Goal: Transaction & Acquisition: Download file/media

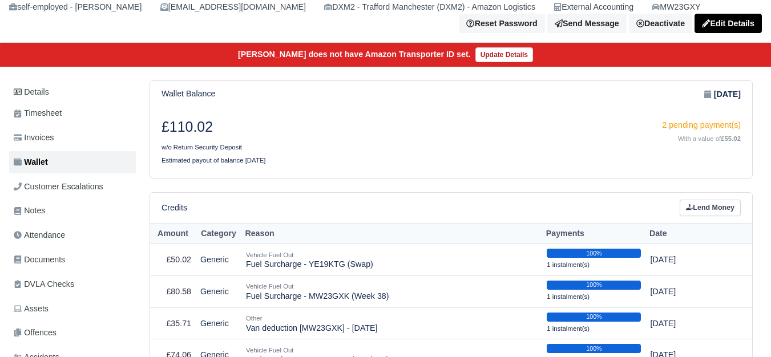
scroll to position [95, 0]
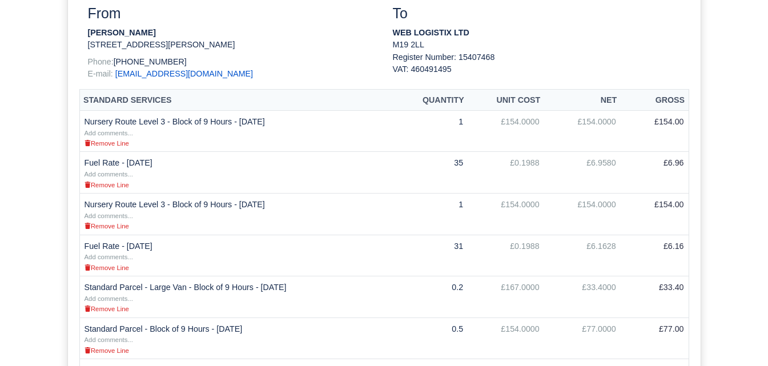
scroll to position [320, 0]
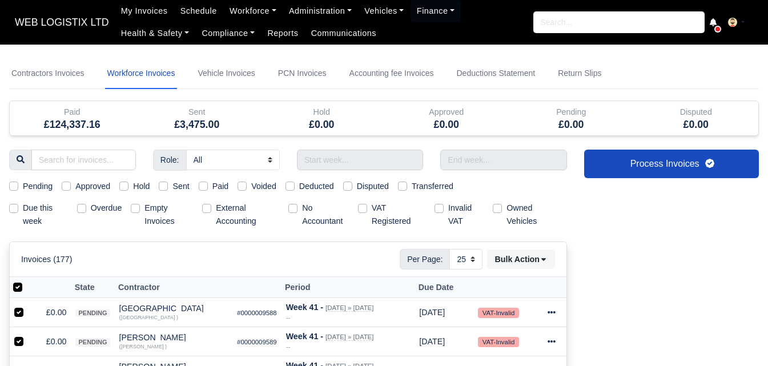
select select "25"
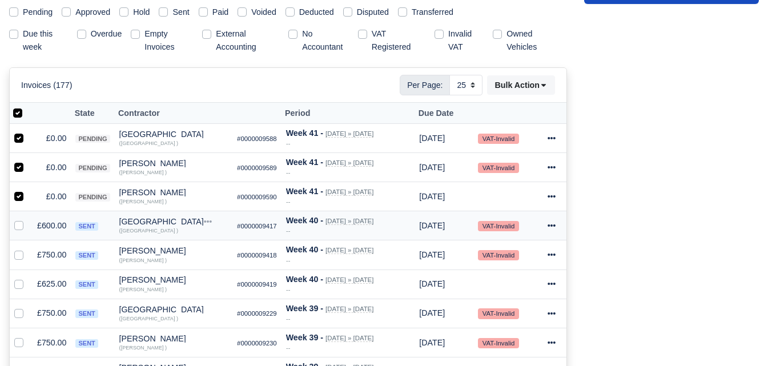
scroll to position [79, 0]
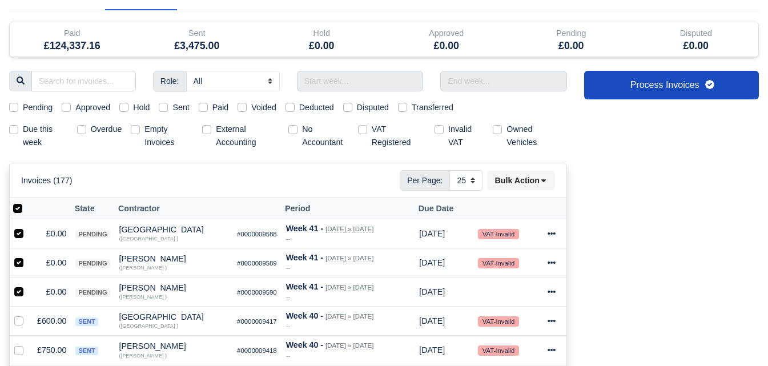
click at [27, 202] on label at bounding box center [27, 202] width 0 height 0
click at [21, 211] on input "checkbox" at bounding box center [17, 206] width 9 height 9
checkbox input "false"
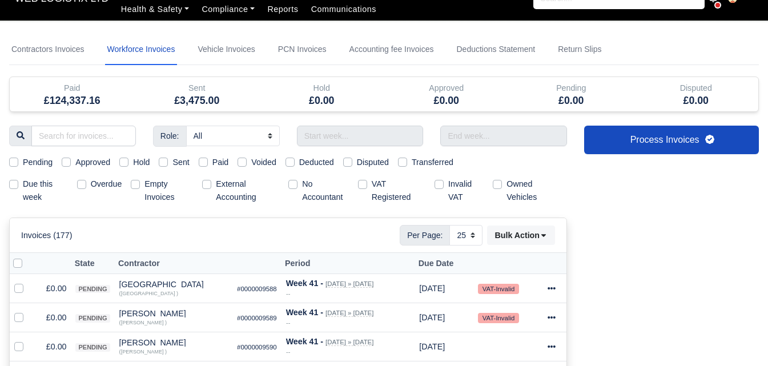
scroll to position [0, 0]
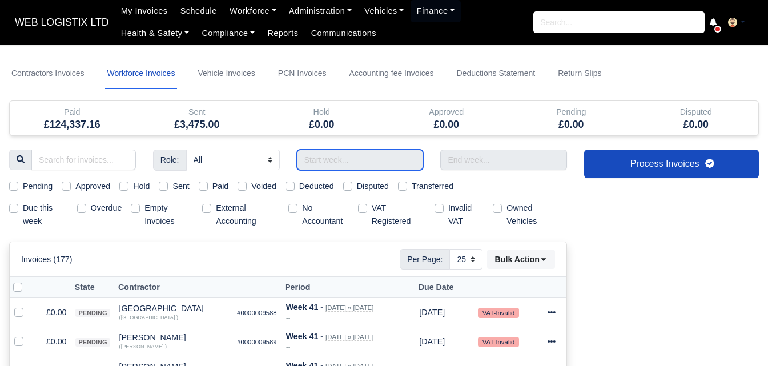
click at [353, 159] on input "text" at bounding box center [360, 160] width 127 height 21
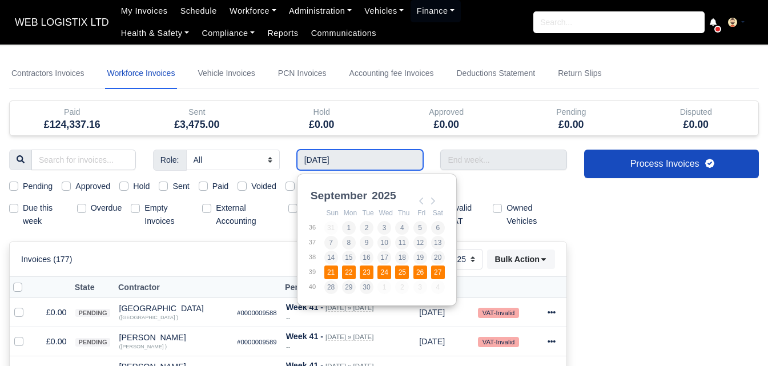
type input "[DATE] - [DATE]"
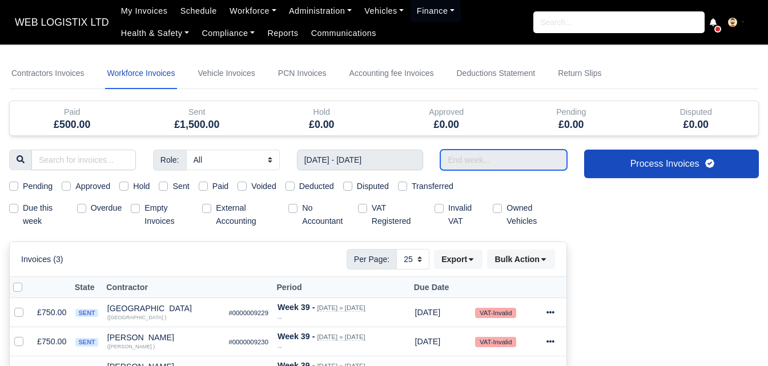
click at [465, 164] on input "text" at bounding box center [503, 160] width 127 height 21
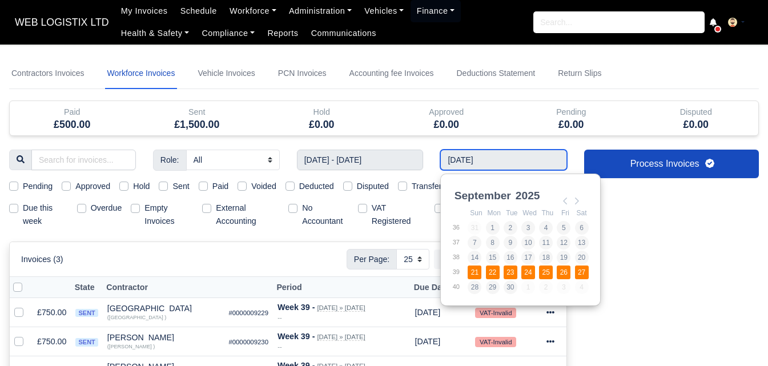
type input "[DATE] - [DATE]"
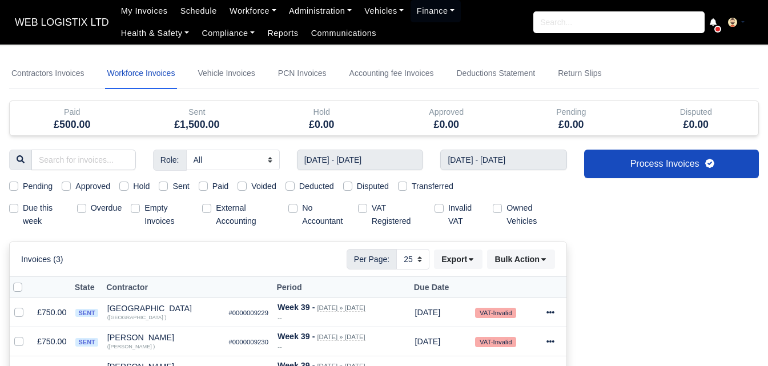
click at [173, 190] on label "Sent" at bounding box center [180, 186] width 17 height 13
click at [168, 189] on input "Sent" at bounding box center [163, 184] width 9 height 9
checkbox input "true"
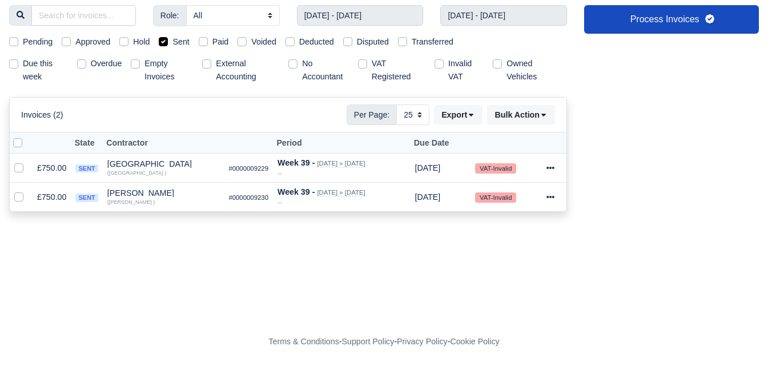
scroll to position [145, 0]
click at [472, 116] on icon at bounding box center [471, 115] width 5 height 3
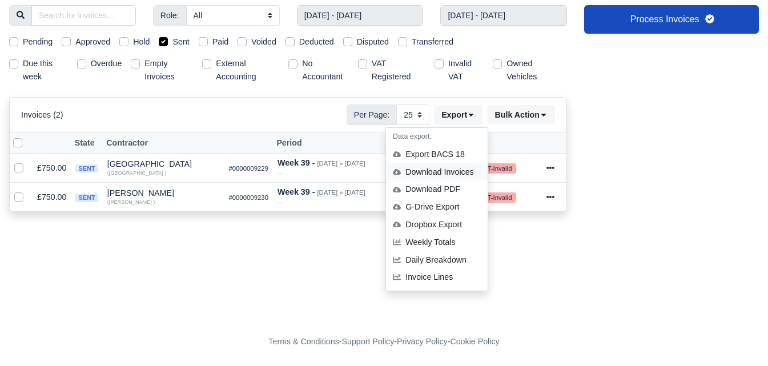
click at [424, 168] on div "Download Invoices" at bounding box center [437, 172] width 102 height 18
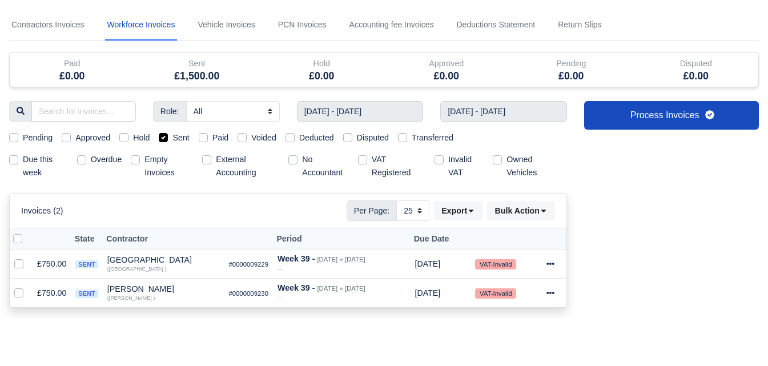
scroll to position [0, 0]
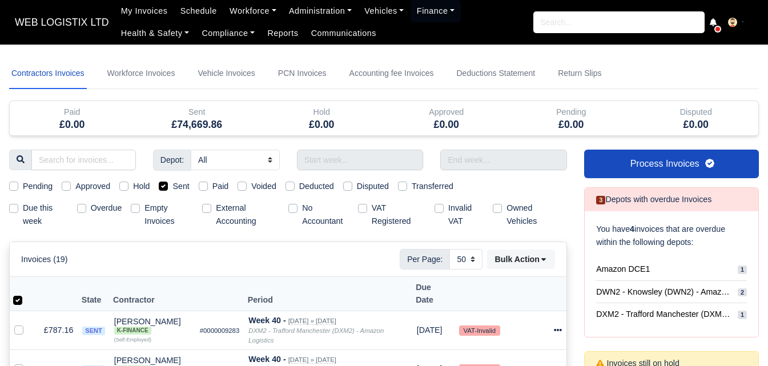
select select "50"
click at [324, 166] on input "text" at bounding box center [360, 160] width 127 height 21
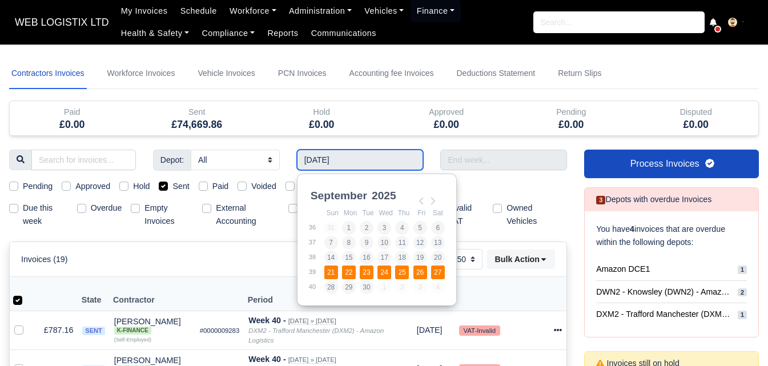
type input "[DATE] - [DATE]"
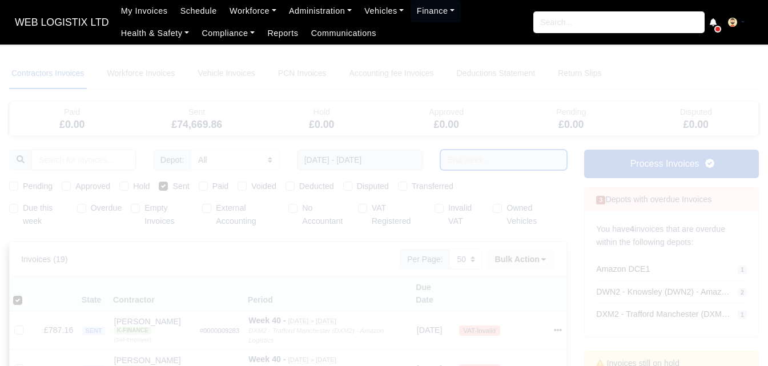
click at [461, 163] on input "text" at bounding box center [503, 160] width 127 height 21
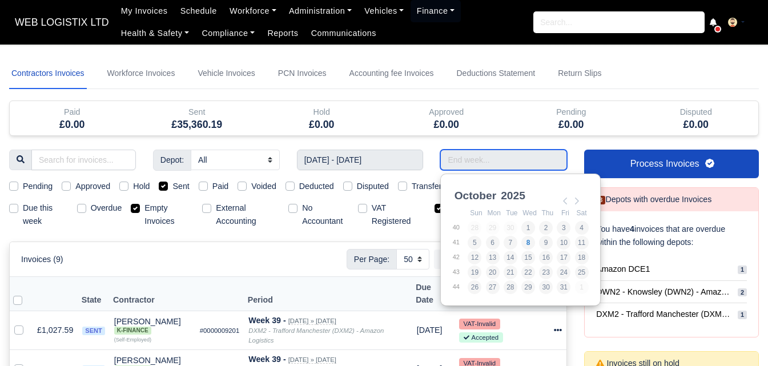
select select "25"
click at [461, 163] on input "Use the arrow keys to pick a date" at bounding box center [503, 160] width 127 height 21
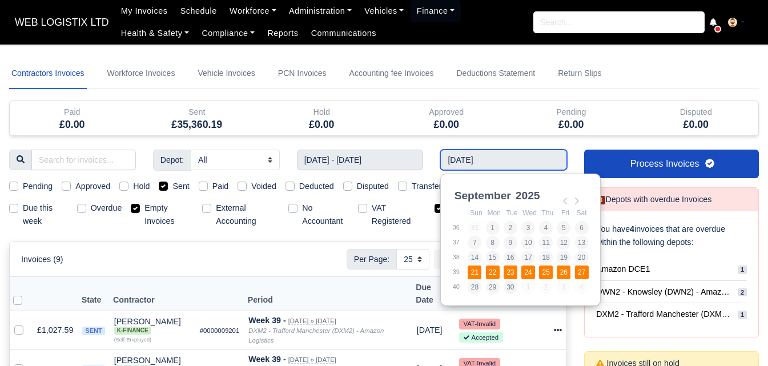
type input "[DATE] - [DATE]"
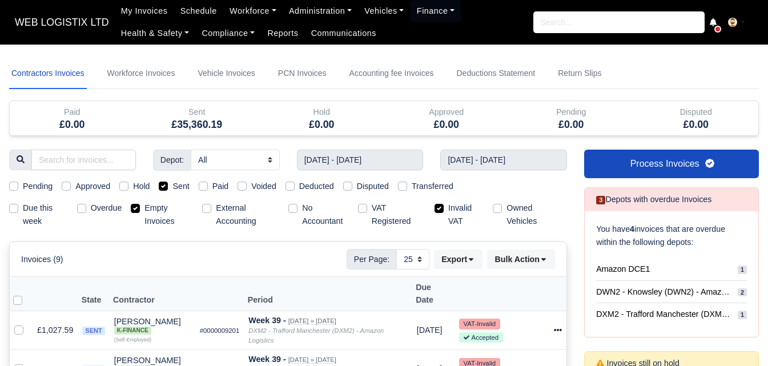
click at [148, 212] on label "Empty Invoices" at bounding box center [168, 215] width 49 height 26
click at [140, 211] on input "Empty Invoices" at bounding box center [135, 206] width 9 height 9
checkbox input "false"
click at [466, 208] on label "Invalid VAT" at bounding box center [465, 215] width 35 height 26
click at [444, 208] on input "Invalid VAT" at bounding box center [439, 206] width 9 height 9
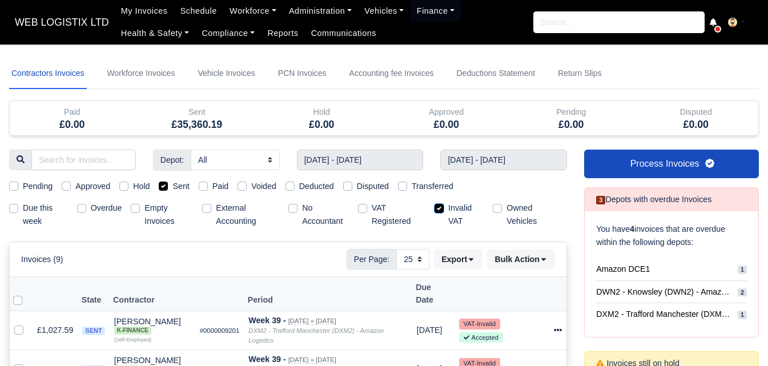
checkbox input "false"
click at [409, 259] on select "10 25 50" at bounding box center [412, 259] width 33 height 21
select select "50"
click at [396, 249] on select "10 25 50" at bounding box center [412, 259] width 33 height 21
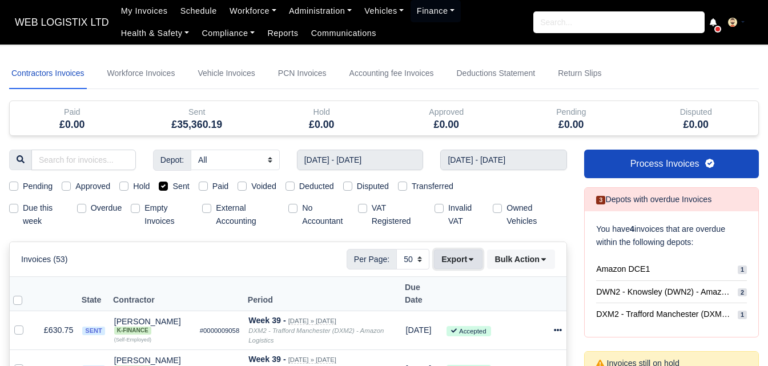
click at [460, 252] on button "Export" at bounding box center [458, 259] width 49 height 19
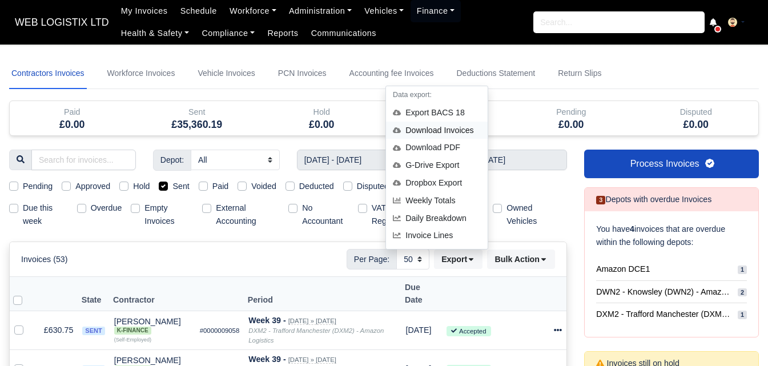
click at [441, 127] on div "Download Invoices" at bounding box center [437, 131] width 102 height 18
